Goal: Find specific page/section: Find specific page/section

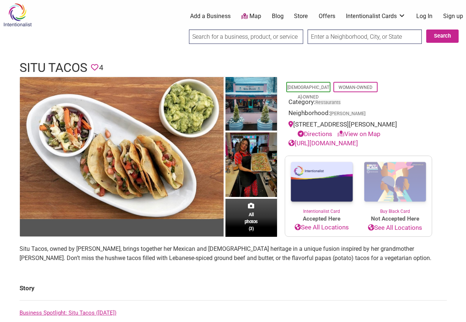
click at [77, 315] on link "Business Spotlight: Situ Tacos ([DATE])" at bounding box center [68, 312] width 97 height 7
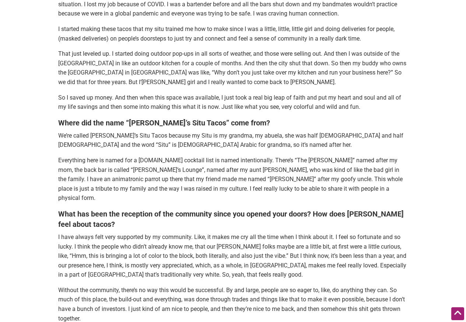
scroll to position [969, 0]
